Goal: Task Accomplishment & Management: Manage account settings

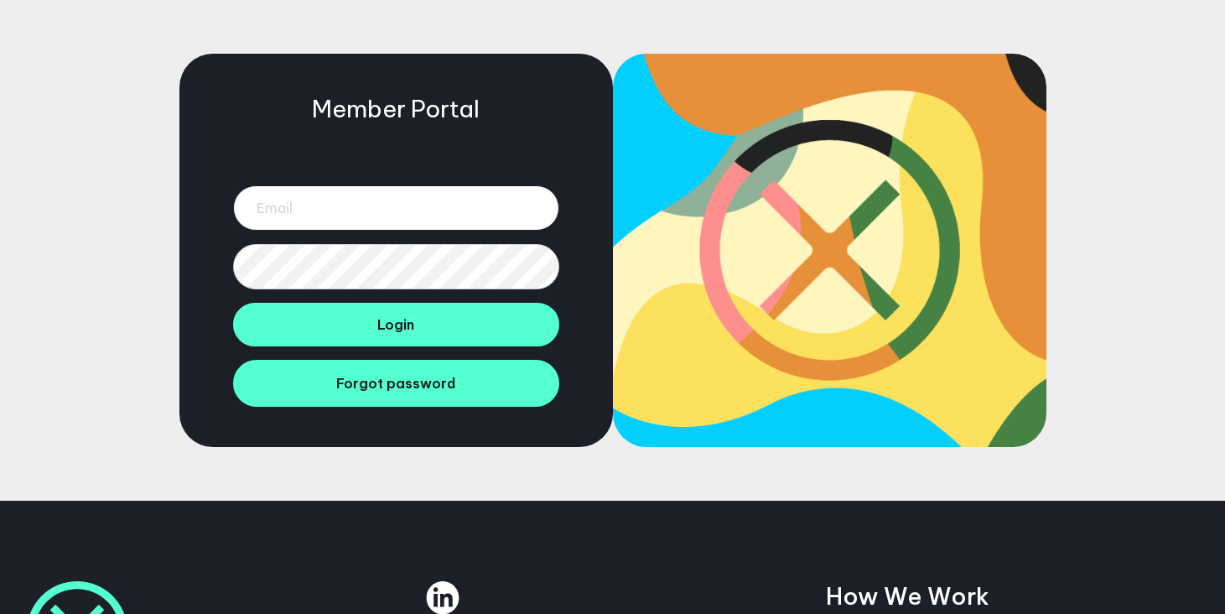
click at [396, 194] on input "email" at bounding box center [396, 207] width 326 height 45
type input "hannah@btdtglobal.com"
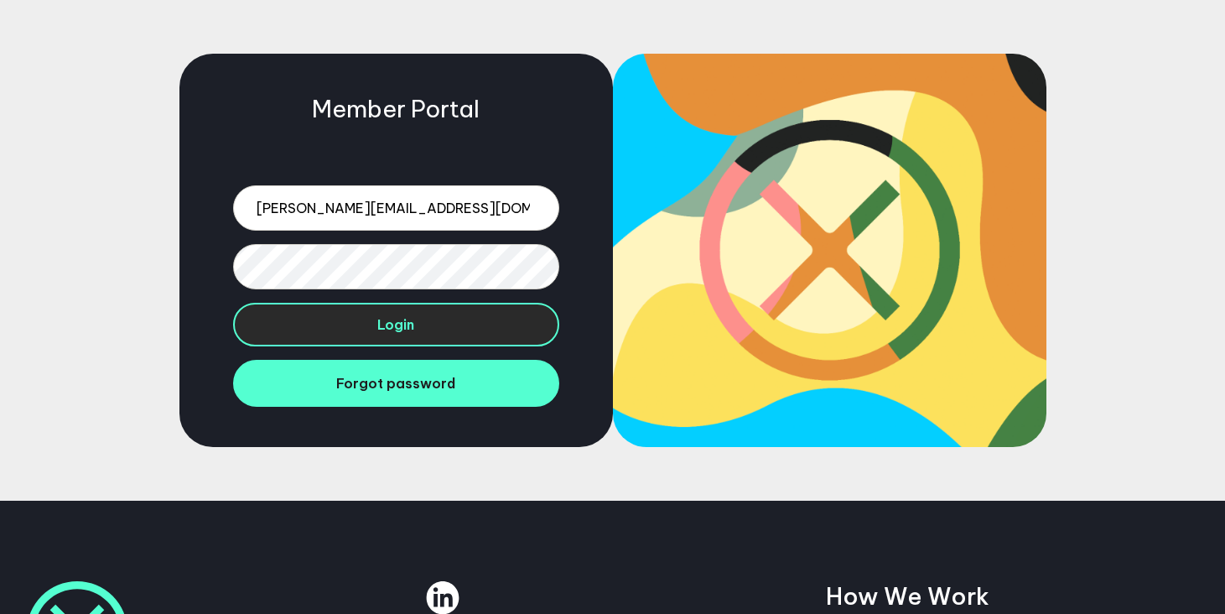
click at [438, 340] on button "Login" at bounding box center [396, 325] width 326 height 44
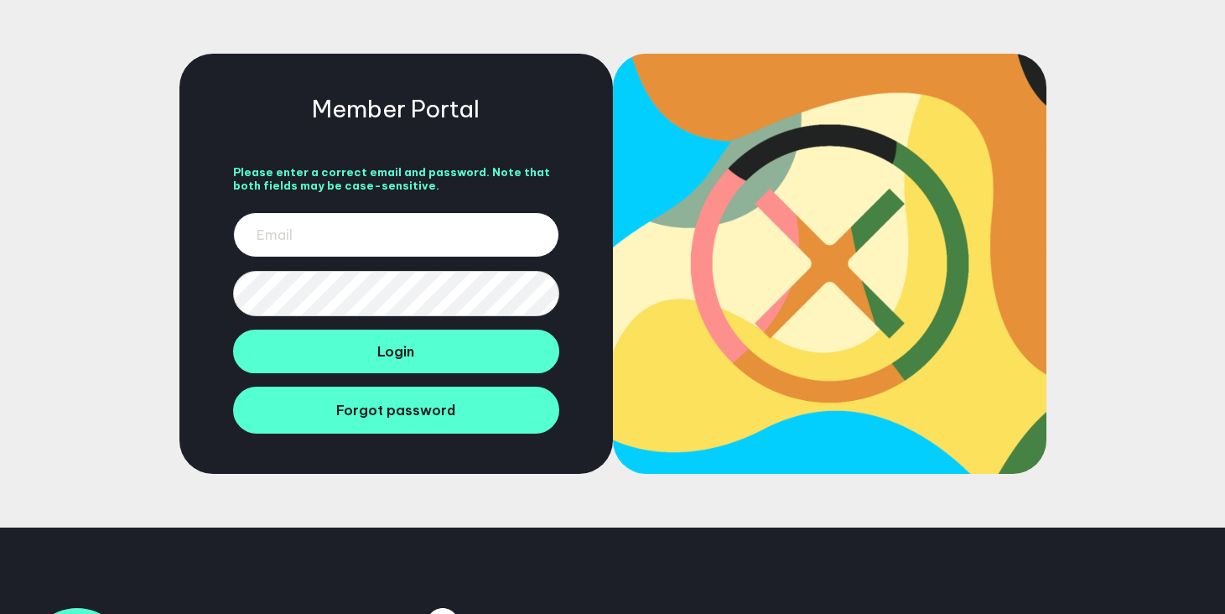
type input "[PERSON_NAME][EMAIL_ADDRESS][DOMAIN_NAME]"
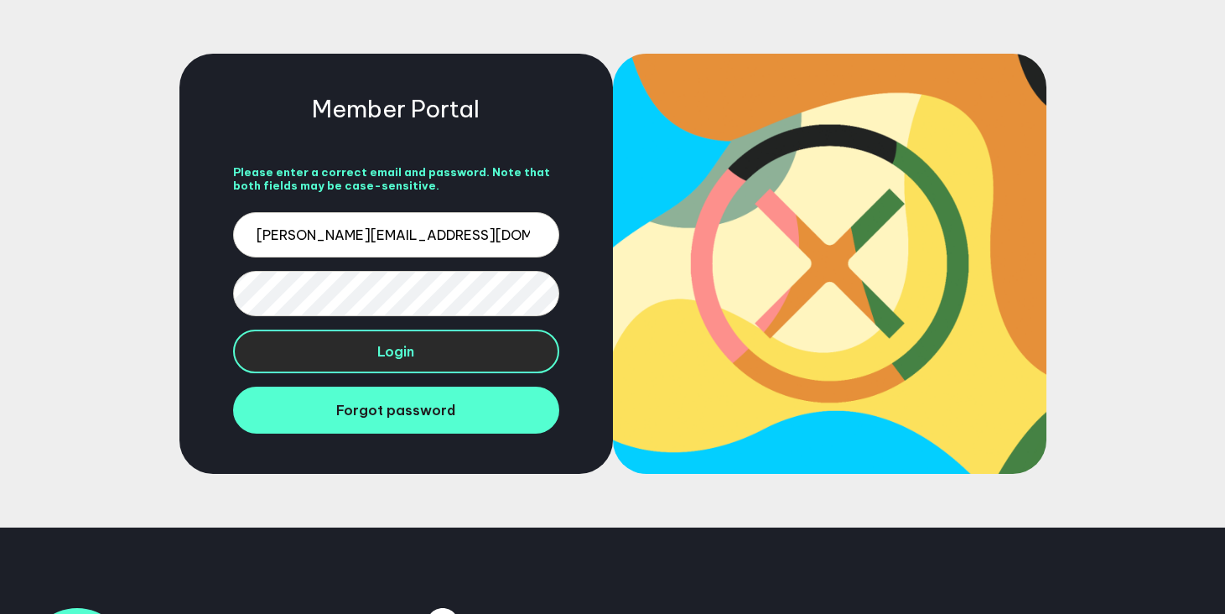
click at [381, 353] on span "Login" at bounding box center [395, 351] width 37 height 17
click at [440, 346] on button "Login" at bounding box center [396, 351] width 326 height 44
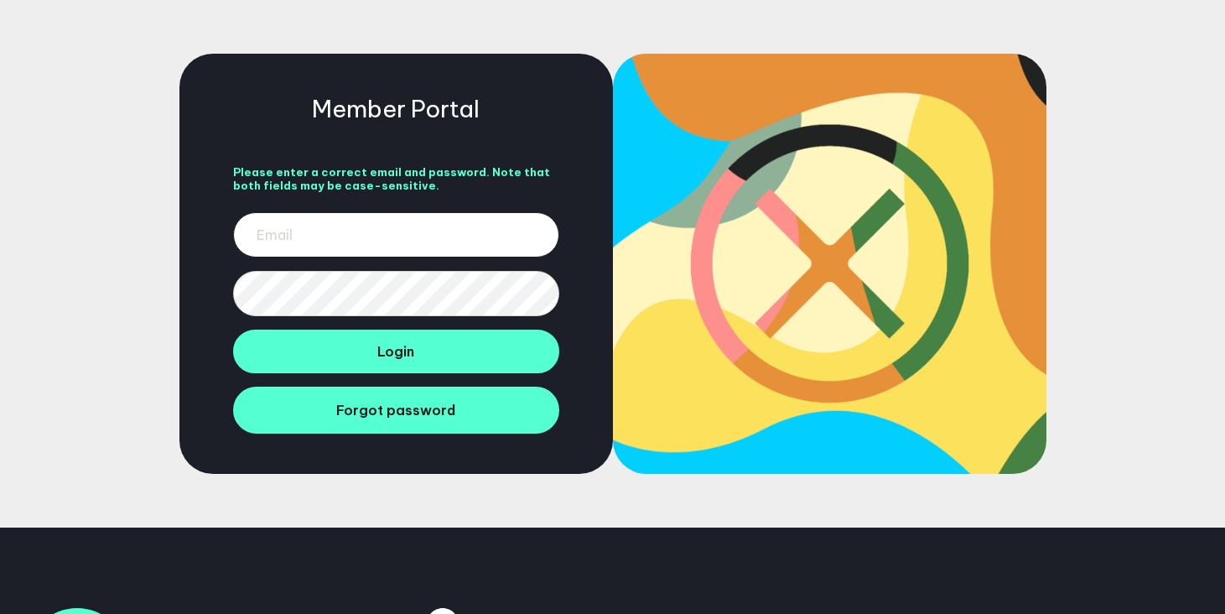
click at [440, 212] on input "email" at bounding box center [396, 234] width 326 height 45
type input "hannah@btdtglobal.com"
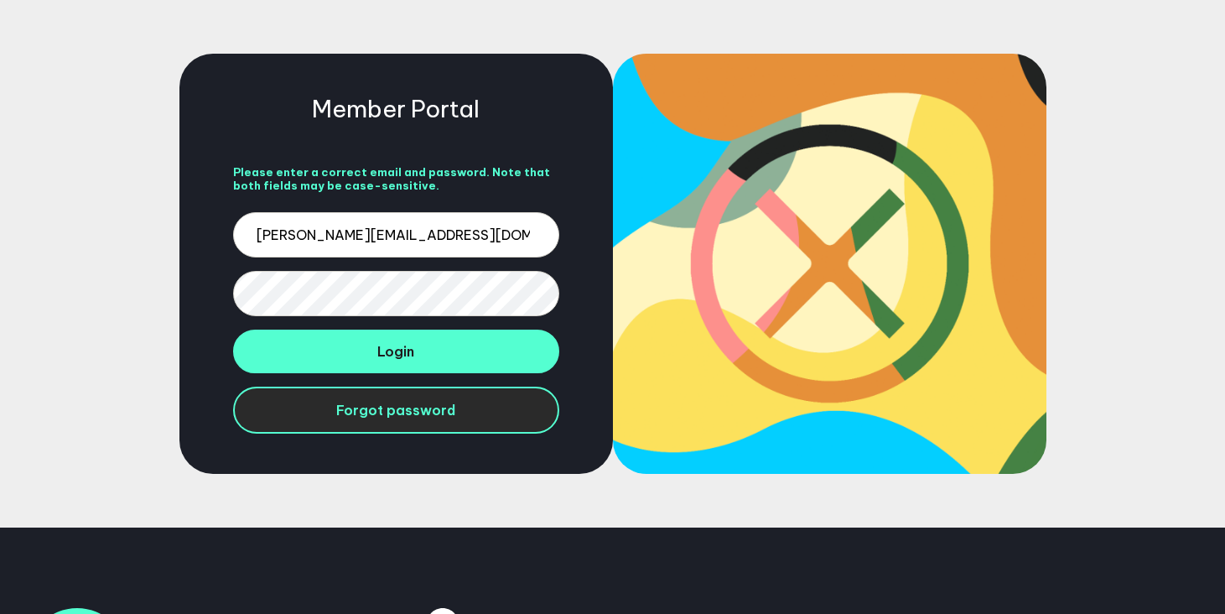
click at [251, 390] on link "Forgot password" at bounding box center [396, 409] width 326 height 47
click at [297, 407] on link "Forgot password" at bounding box center [396, 409] width 326 height 47
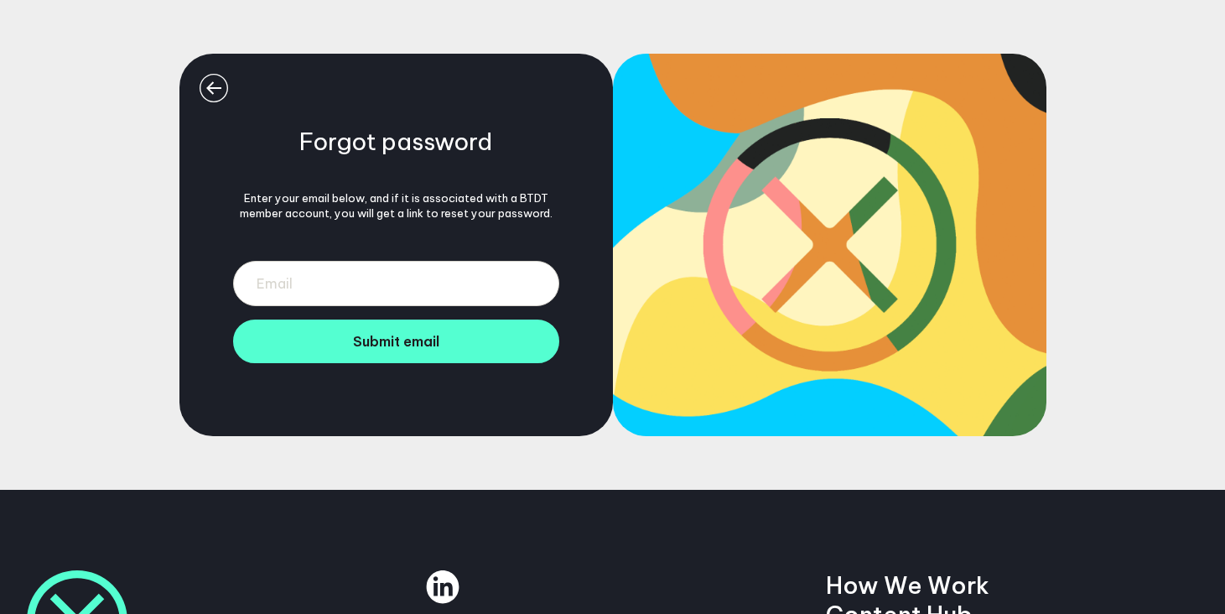
click at [445, 295] on input "email" at bounding box center [396, 283] width 326 height 45
click at [424, 276] on input "email" at bounding box center [396, 283] width 326 height 45
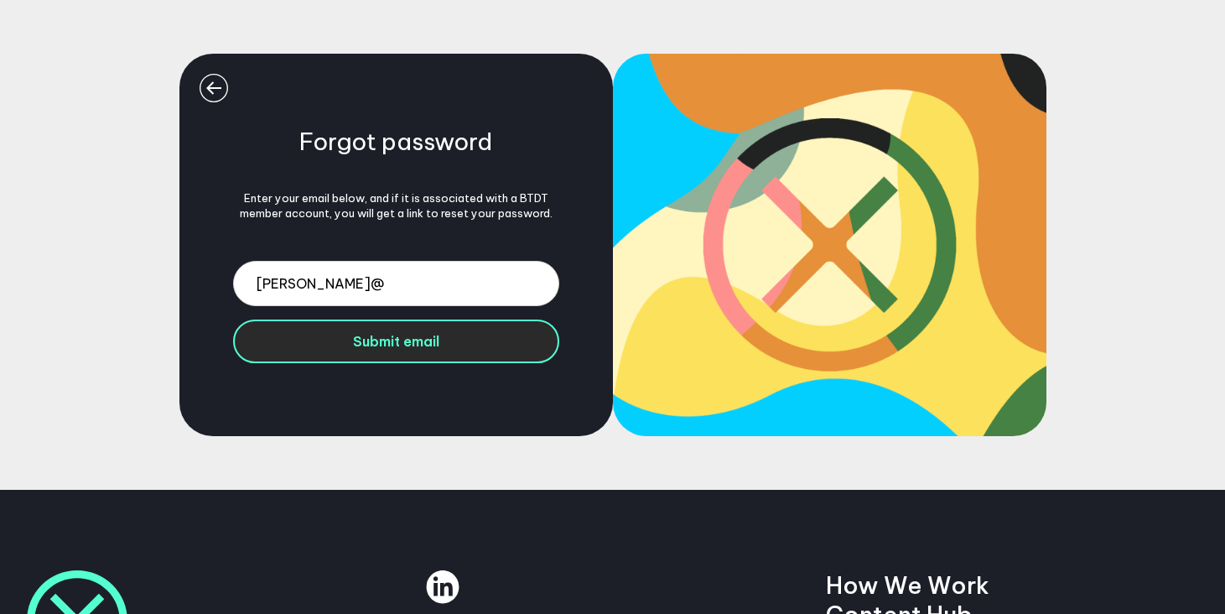
click at [443, 337] on button "Submit email" at bounding box center [396, 341] width 326 height 44
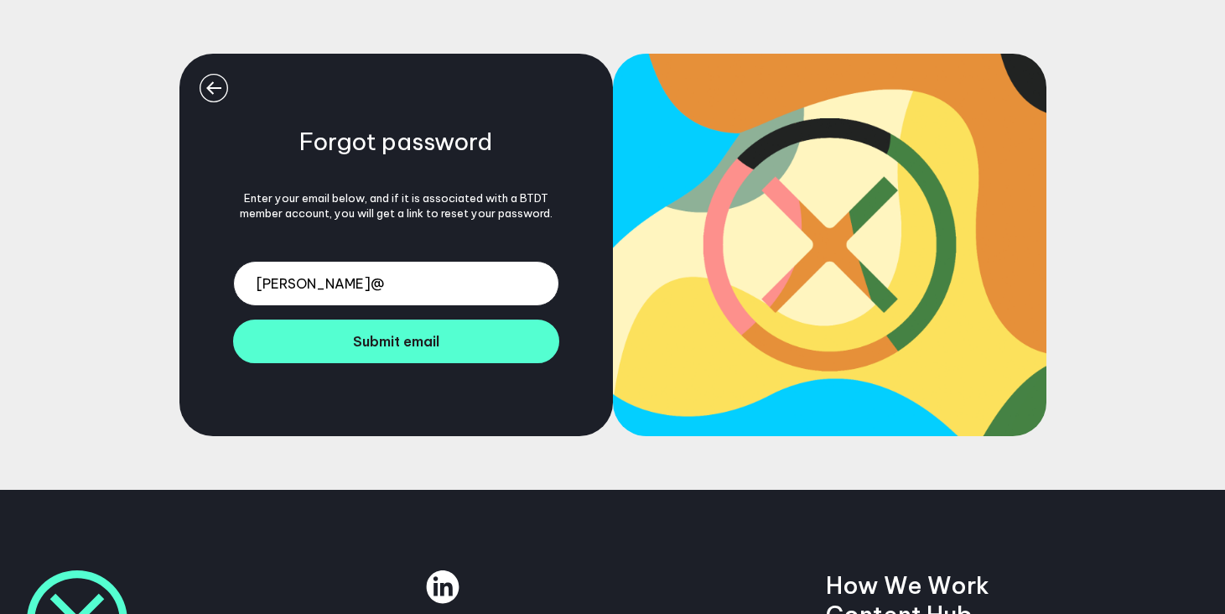
click at [422, 291] on input "hannah@" at bounding box center [396, 283] width 326 height 45
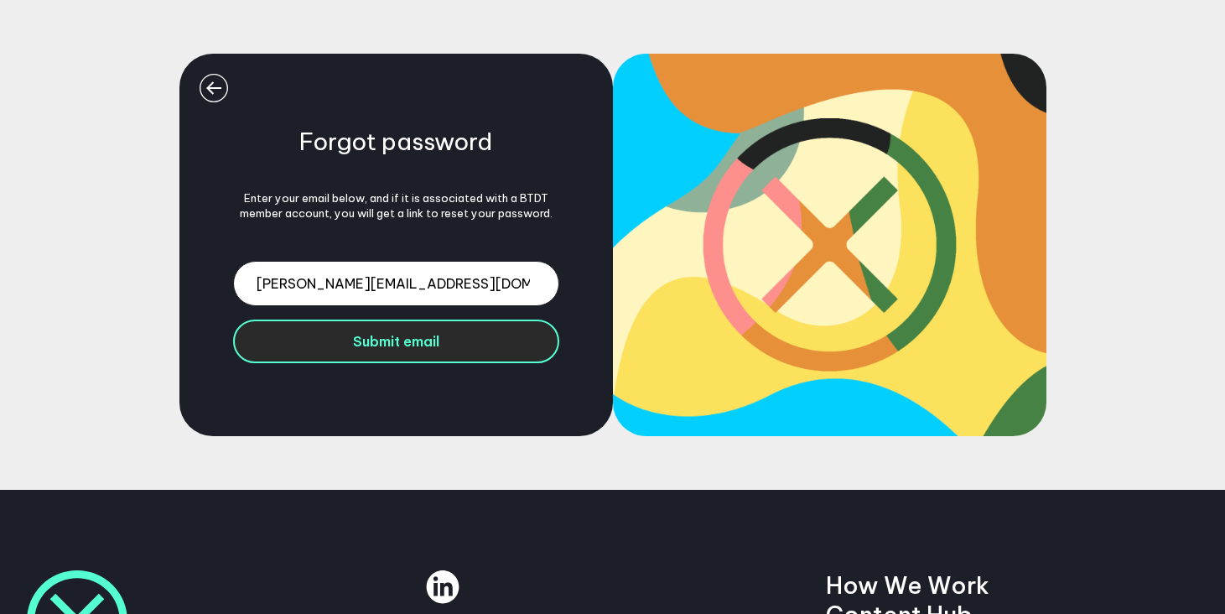
type input "hannah@btdtglobal.com"
click at [439, 335] on button "Submit email" at bounding box center [396, 341] width 326 height 44
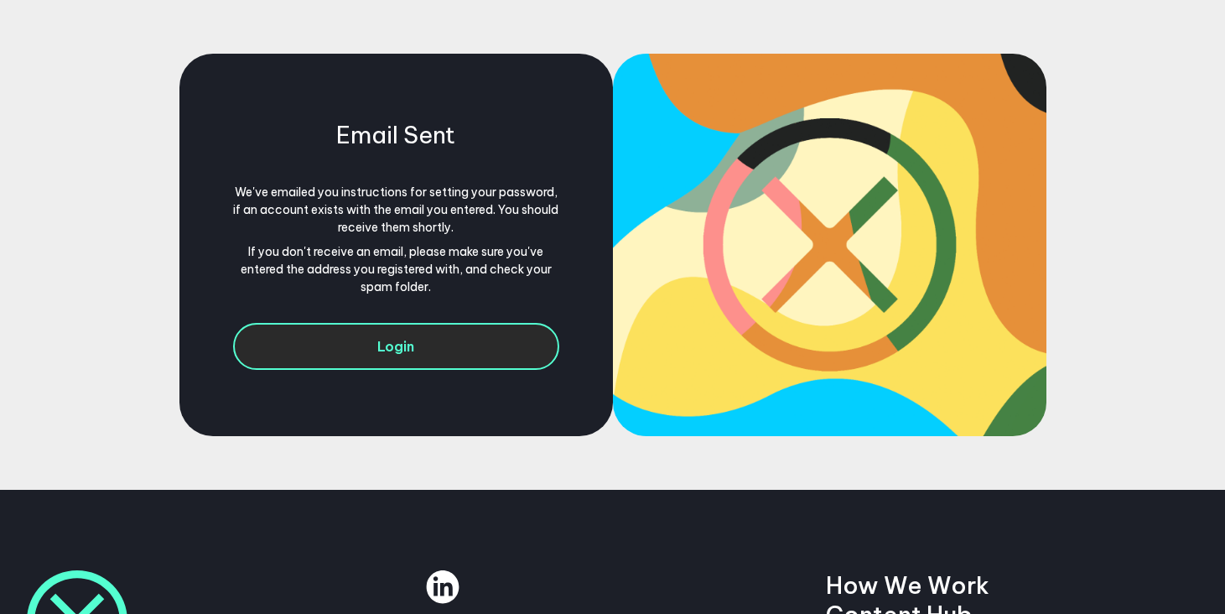
click at [484, 332] on link "Login" at bounding box center [396, 346] width 326 height 47
